Goal: Transaction & Acquisition: Book appointment/travel/reservation

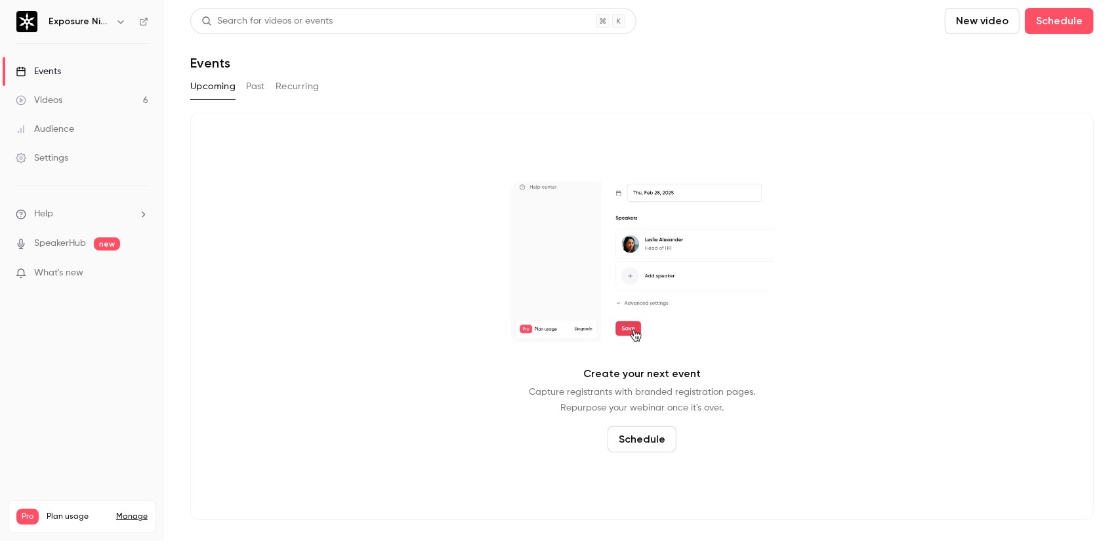
click at [246, 85] on button "Past" at bounding box center [255, 86] width 19 height 21
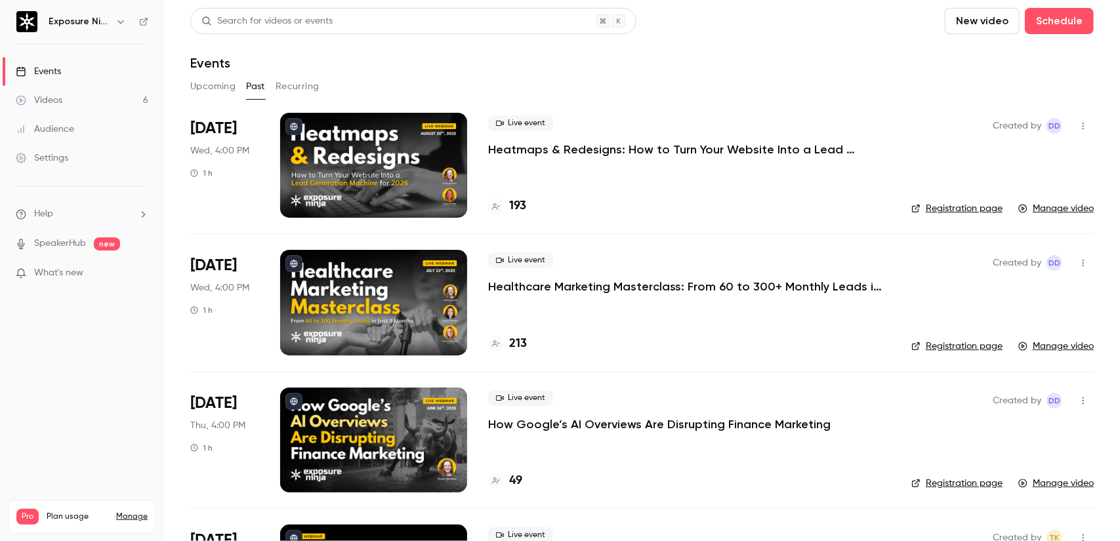
click at [617, 148] on p "Heatmaps & Redesigns: How to Turn Your Website Into a Lead Generation Machine f…" at bounding box center [685, 150] width 394 height 16
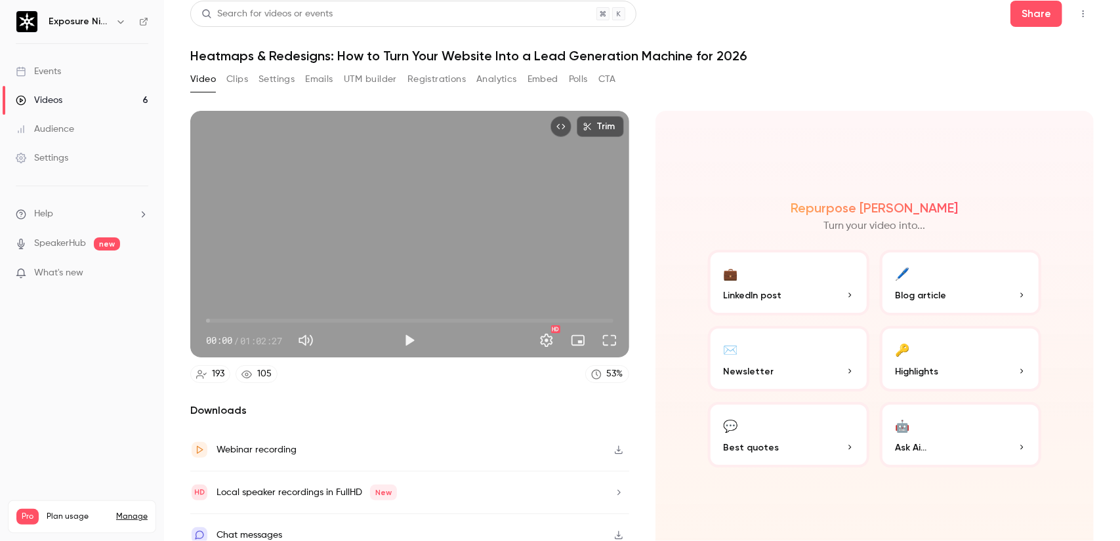
scroll to position [18, 0]
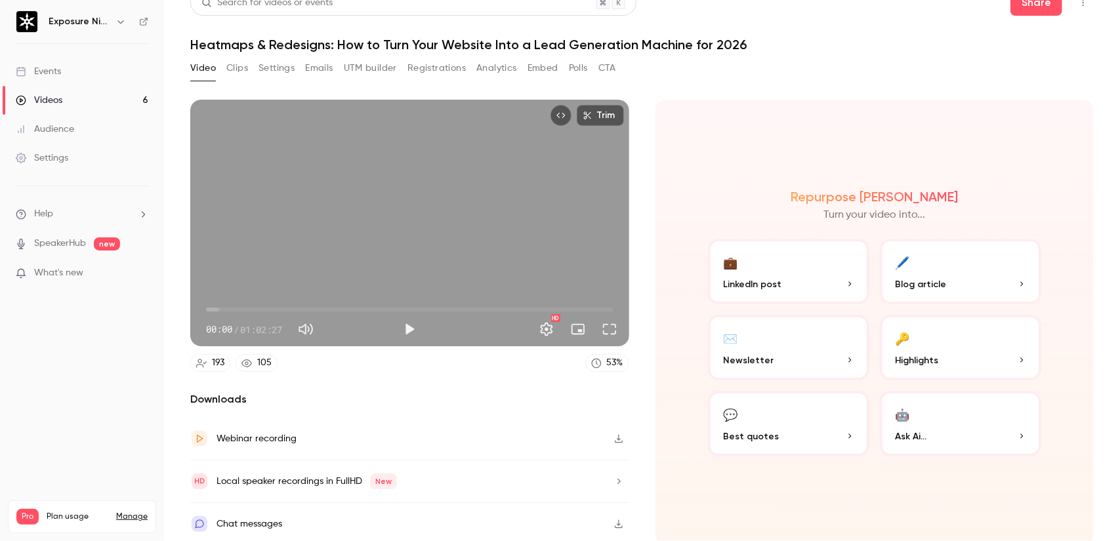
click at [614, 479] on icon "button" at bounding box center [619, 481] width 10 height 9
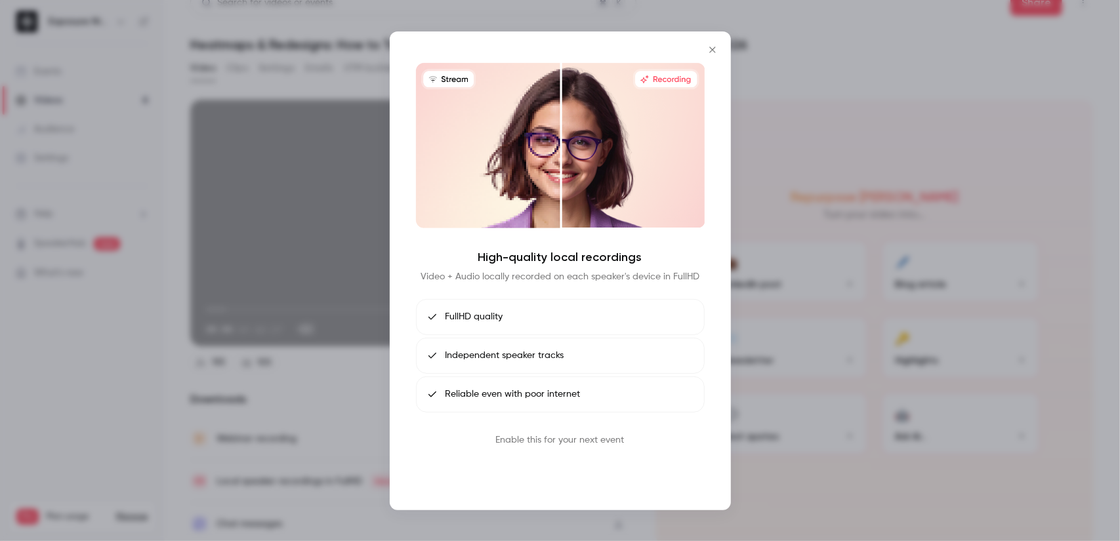
click at [575, 476] on button "Book call" at bounding box center [560, 471] width 68 height 26
